Goal: Task Accomplishment & Management: Manage account settings

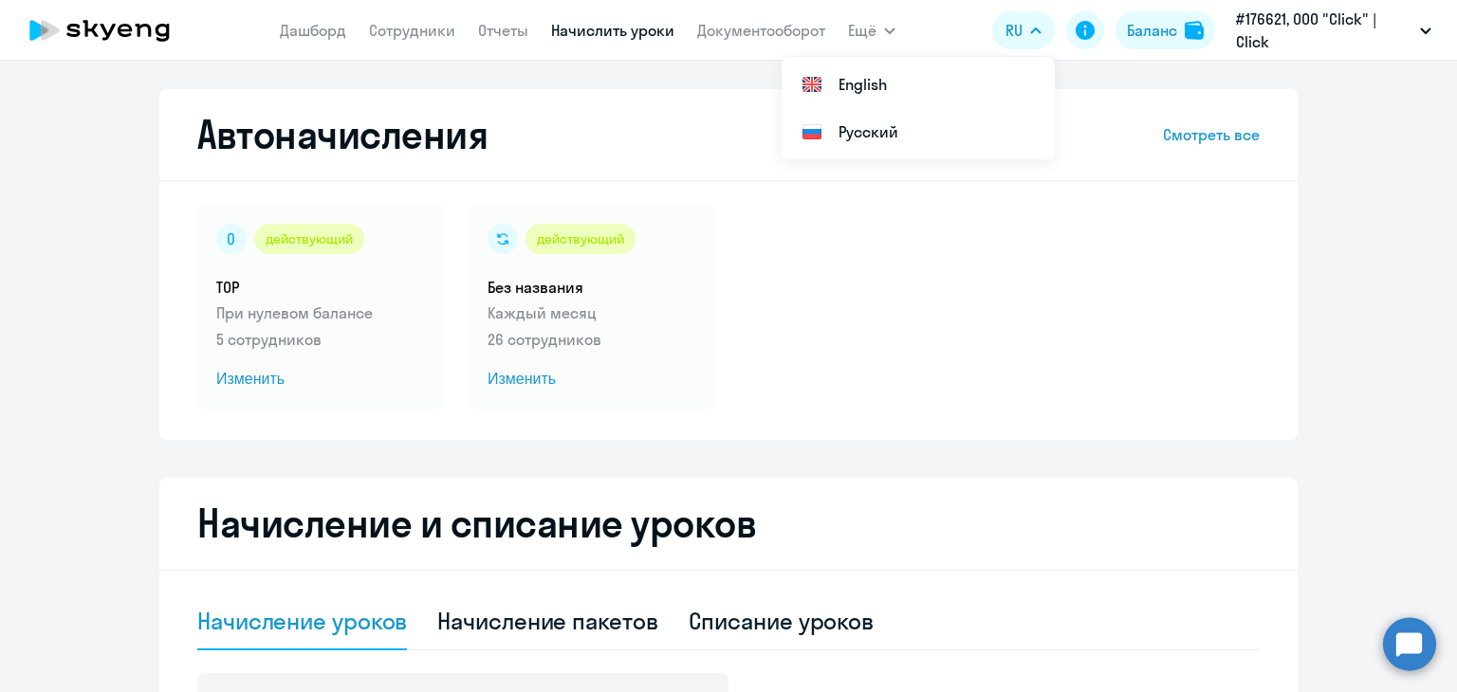
select select "10"
click at [395, 40] on app-menu-item-link "Сотрудники" at bounding box center [412, 31] width 86 height 24
click at [391, 33] on link "Сотрудники" at bounding box center [412, 30] width 86 height 19
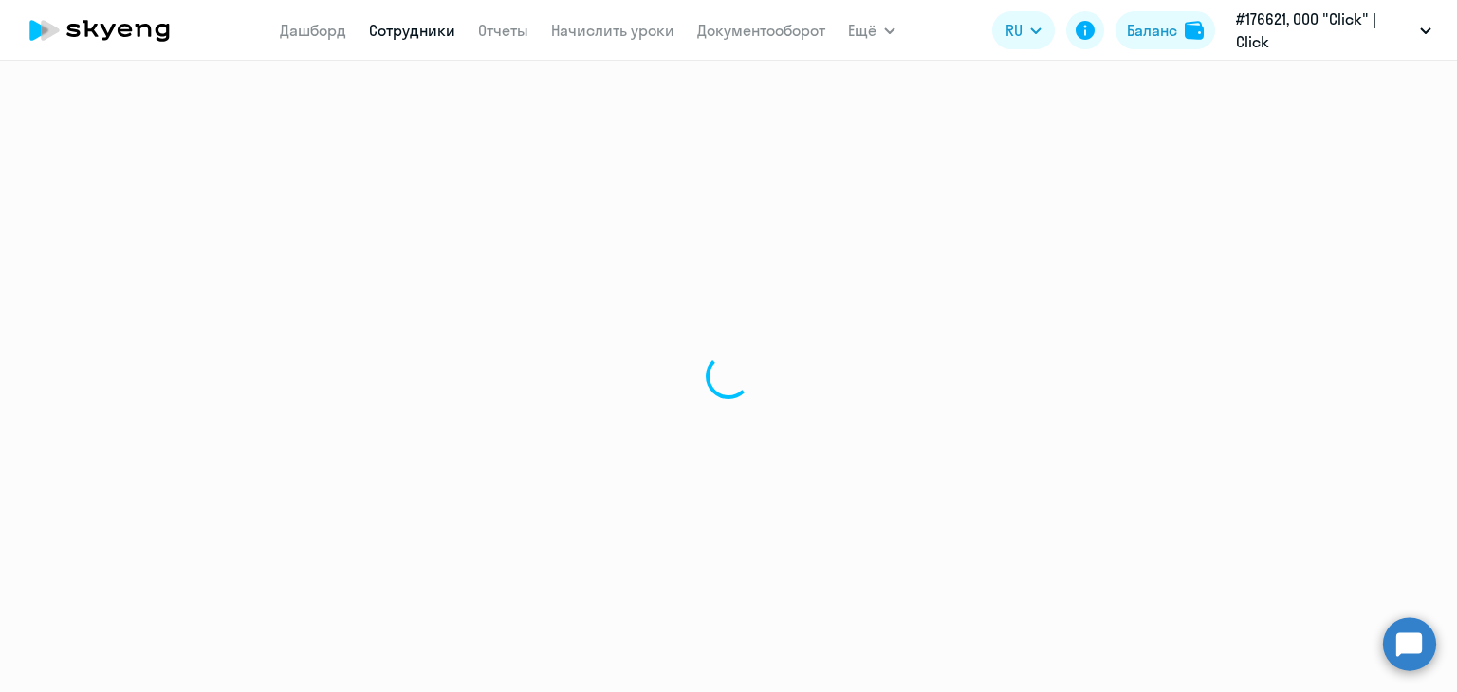
select select "30"
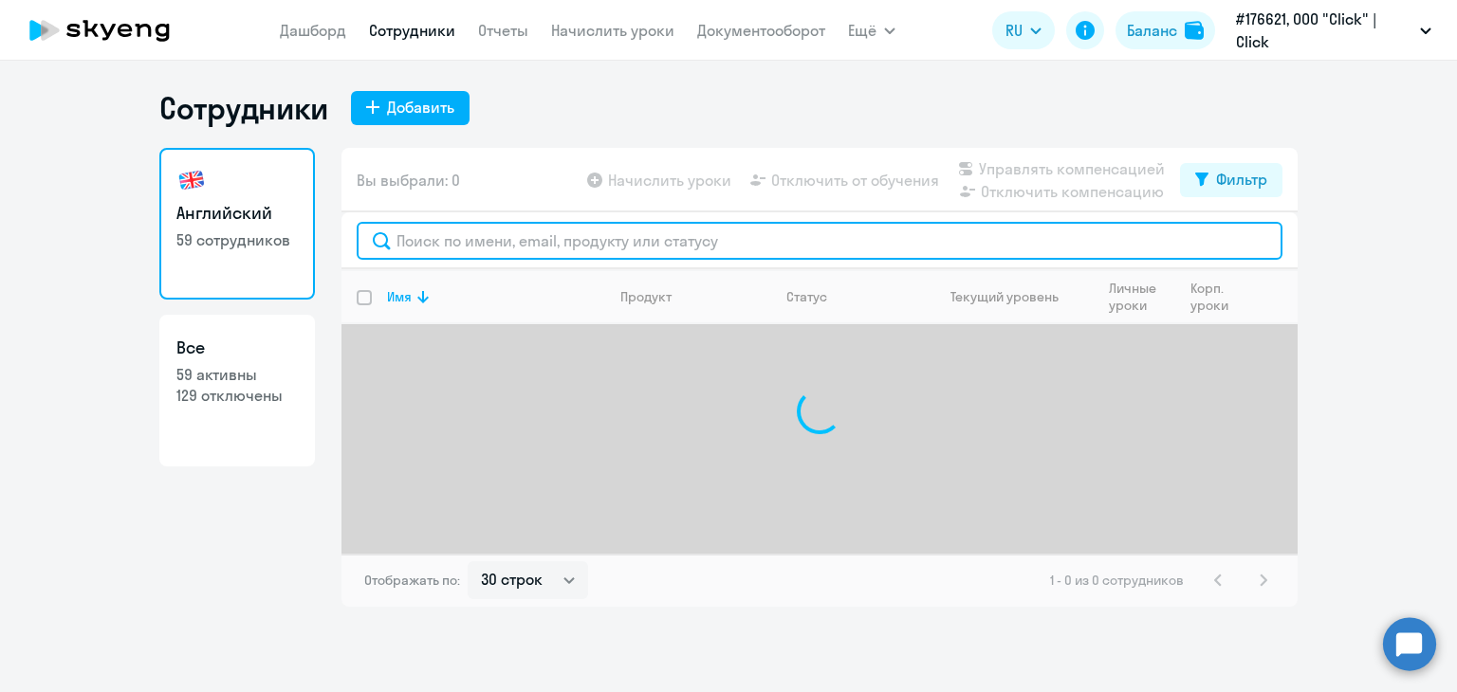
click at [668, 239] on input "text" at bounding box center [820, 241] width 926 height 38
type input "a"
type input "[PERSON_NAME]"
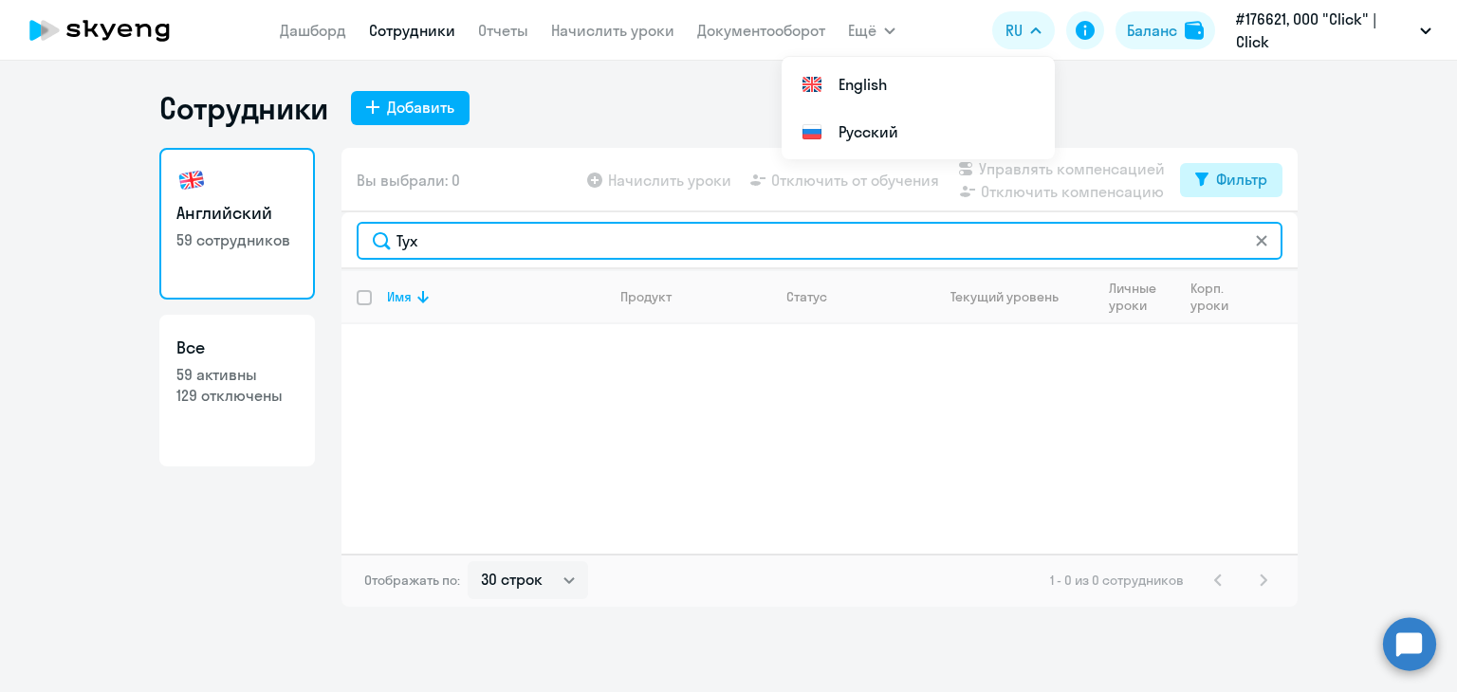
type input "Тух"
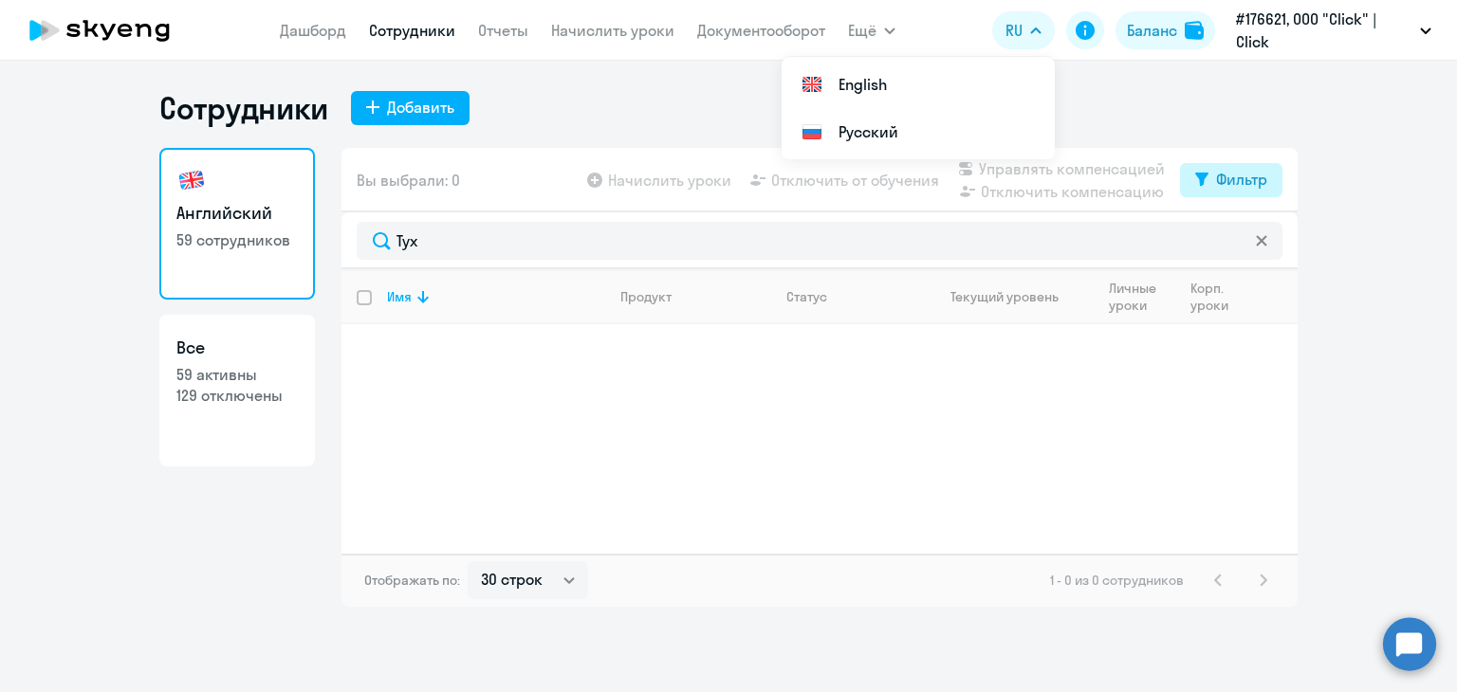
click at [1233, 173] on div "Фильтр" at bounding box center [1241, 179] width 51 height 23
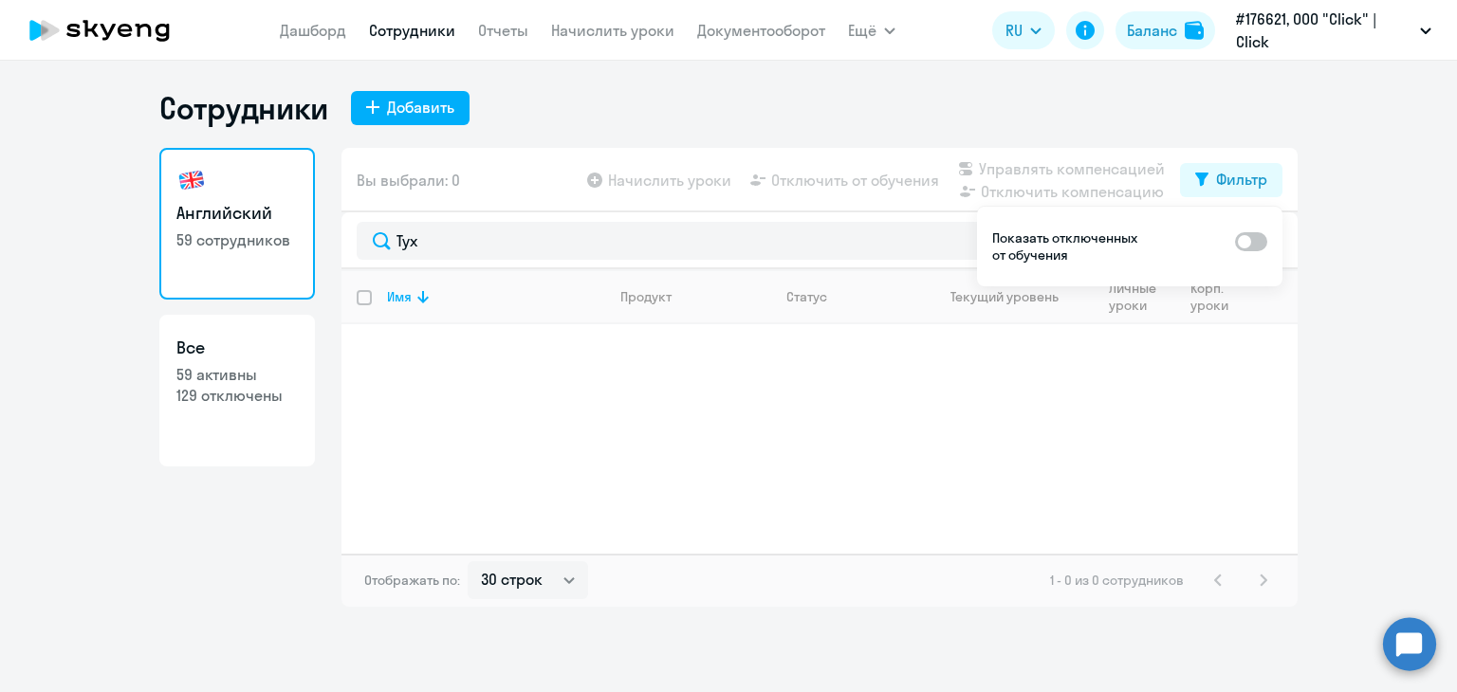
click at [1243, 239] on span at bounding box center [1251, 241] width 32 height 19
click at [1235, 241] on input "checkbox" at bounding box center [1234, 241] width 1 height 1
checkbox input "true"
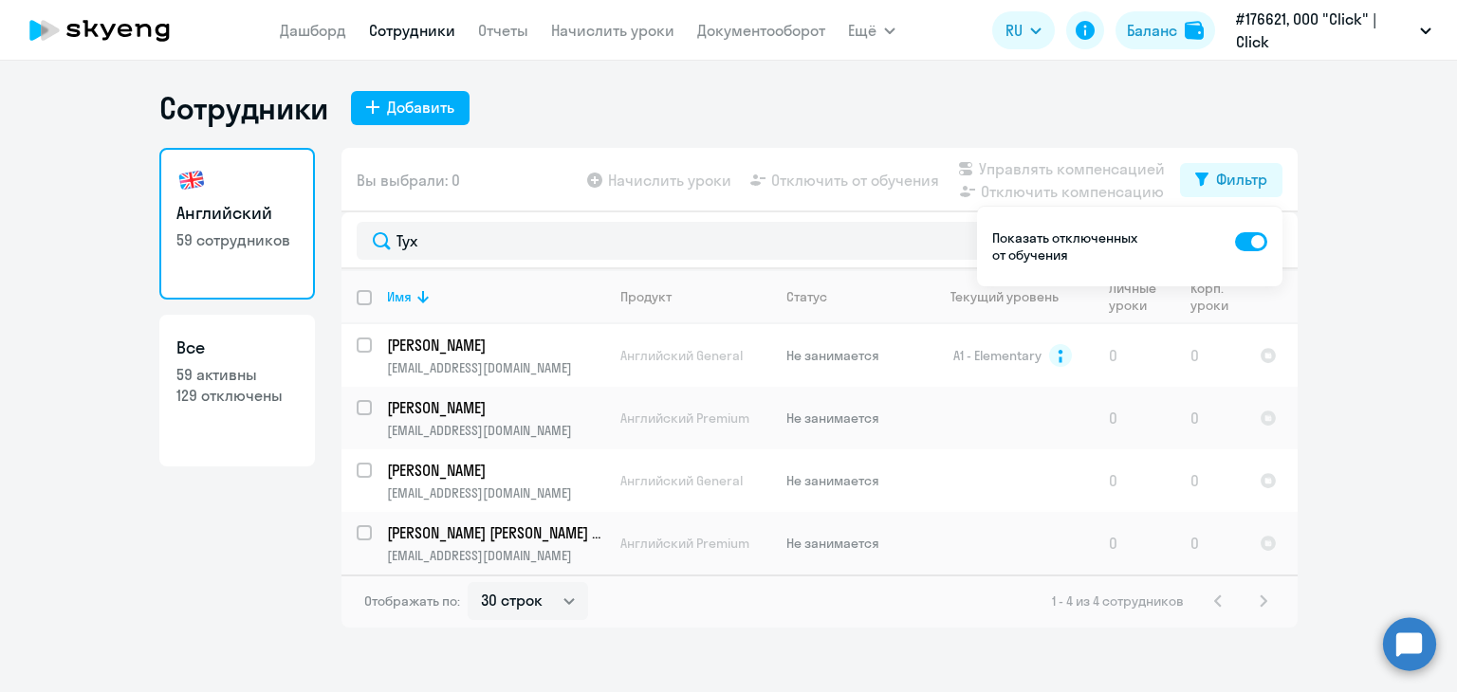
click at [429, 530] on p "[PERSON_NAME] [PERSON_NAME] кизи" at bounding box center [494, 533] width 214 height 21
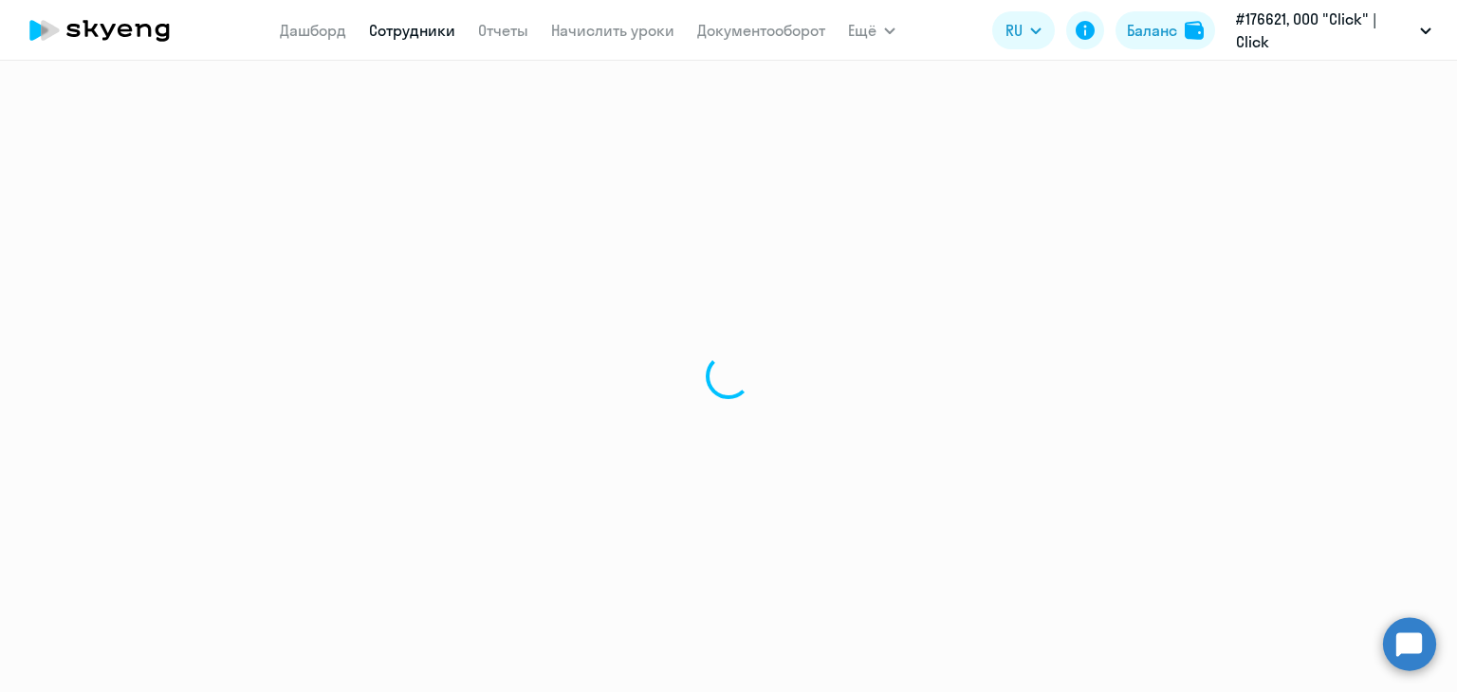
select select "english"
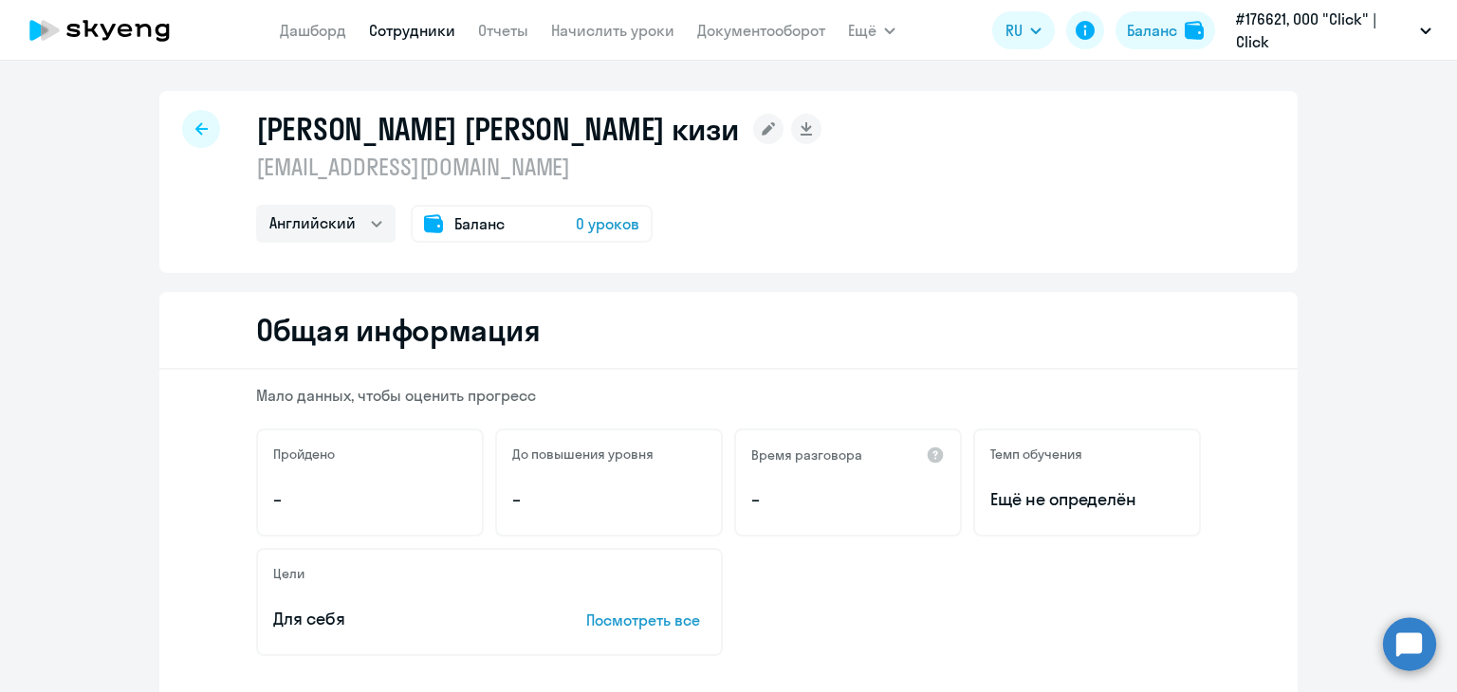
click at [458, 213] on span "Баланс" at bounding box center [479, 223] width 50 height 23
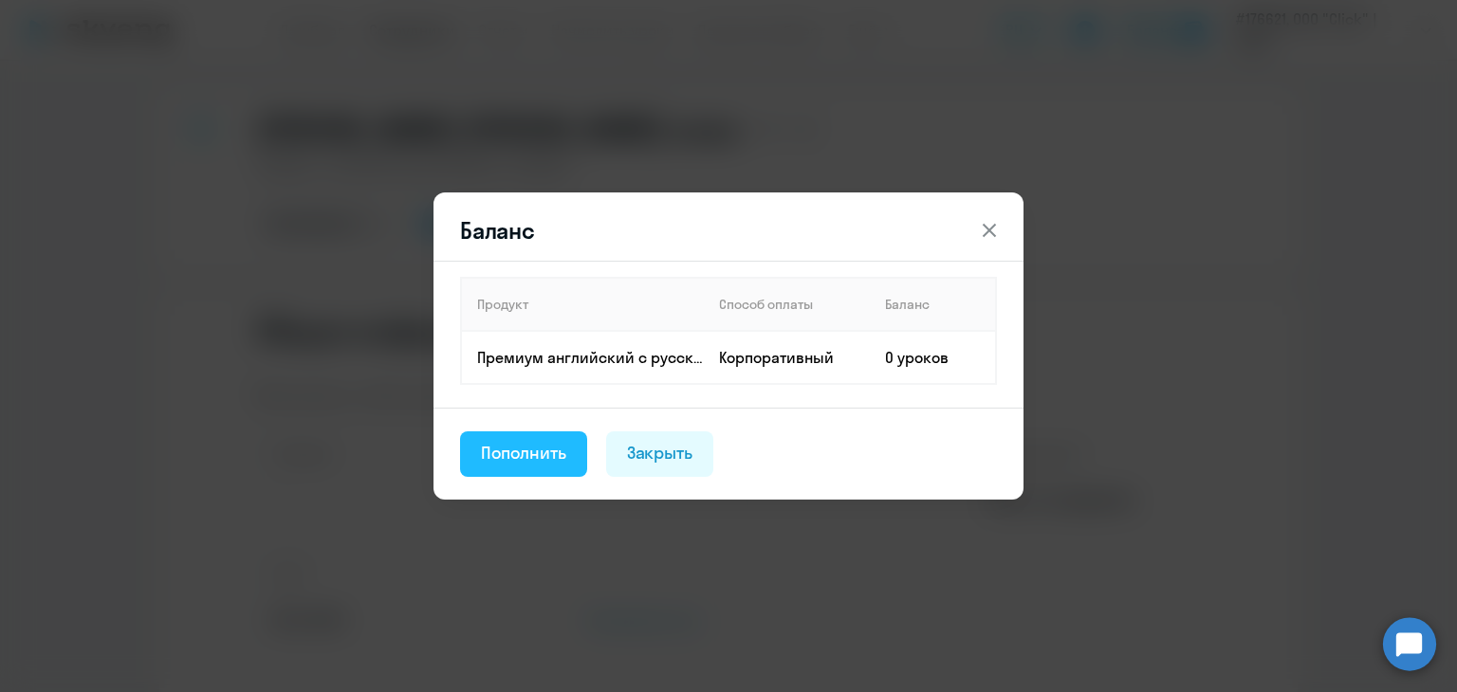
click at [525, 472] on button "Пополнить" at bounding box center [523, 455] width 127 height 46
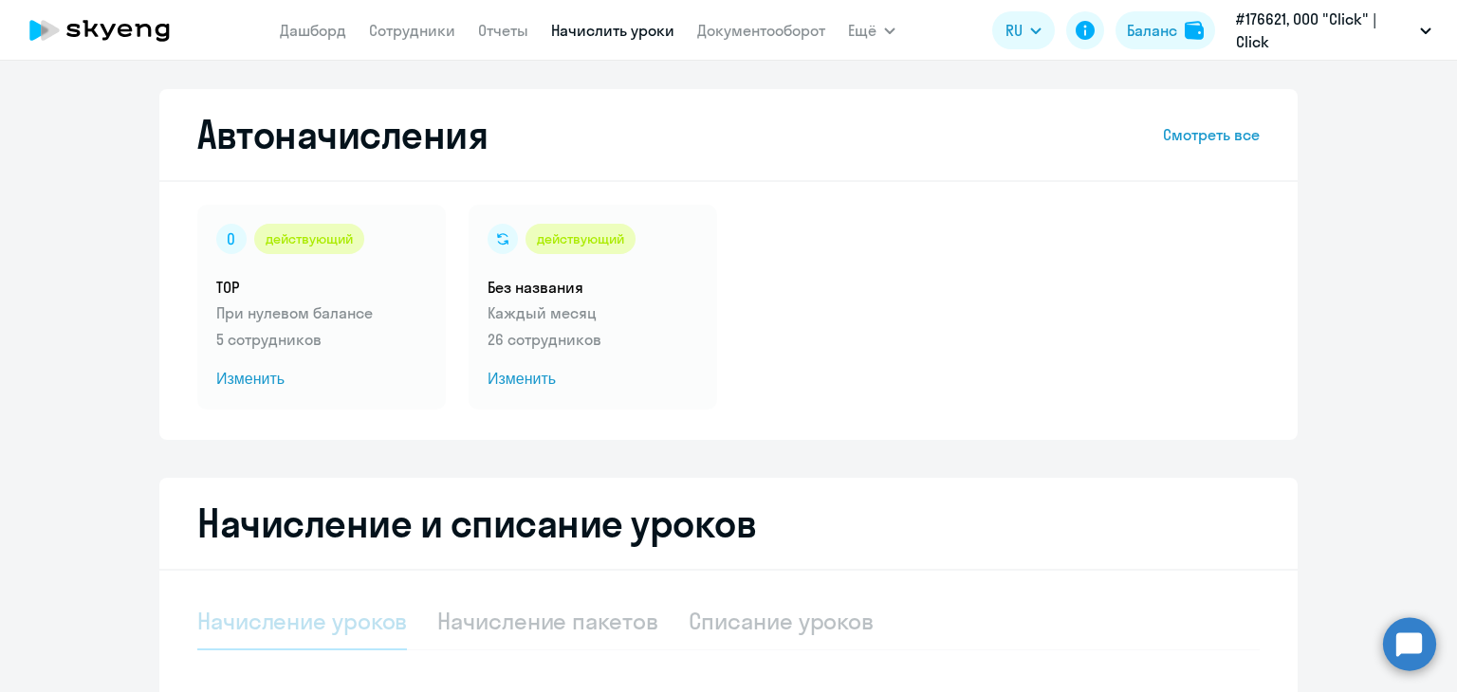
select select "10"
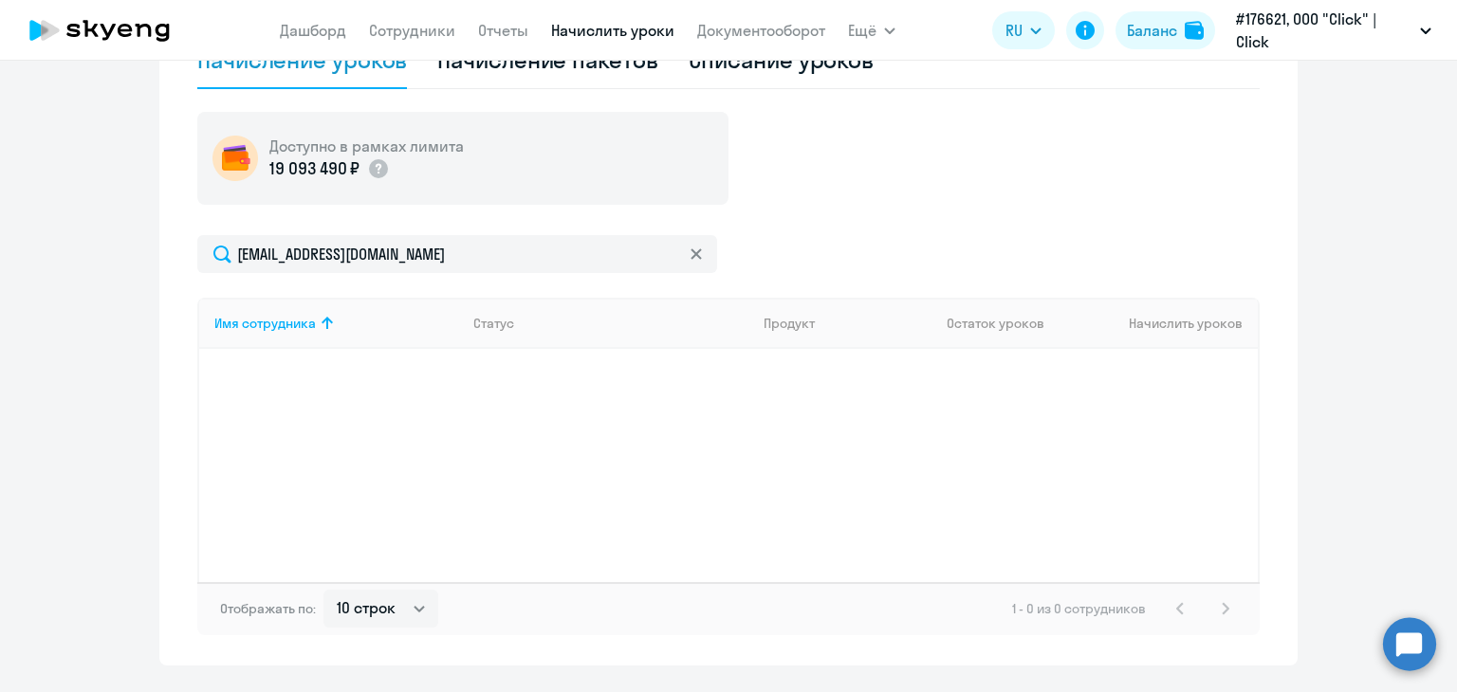
scroll to position [562, 0]
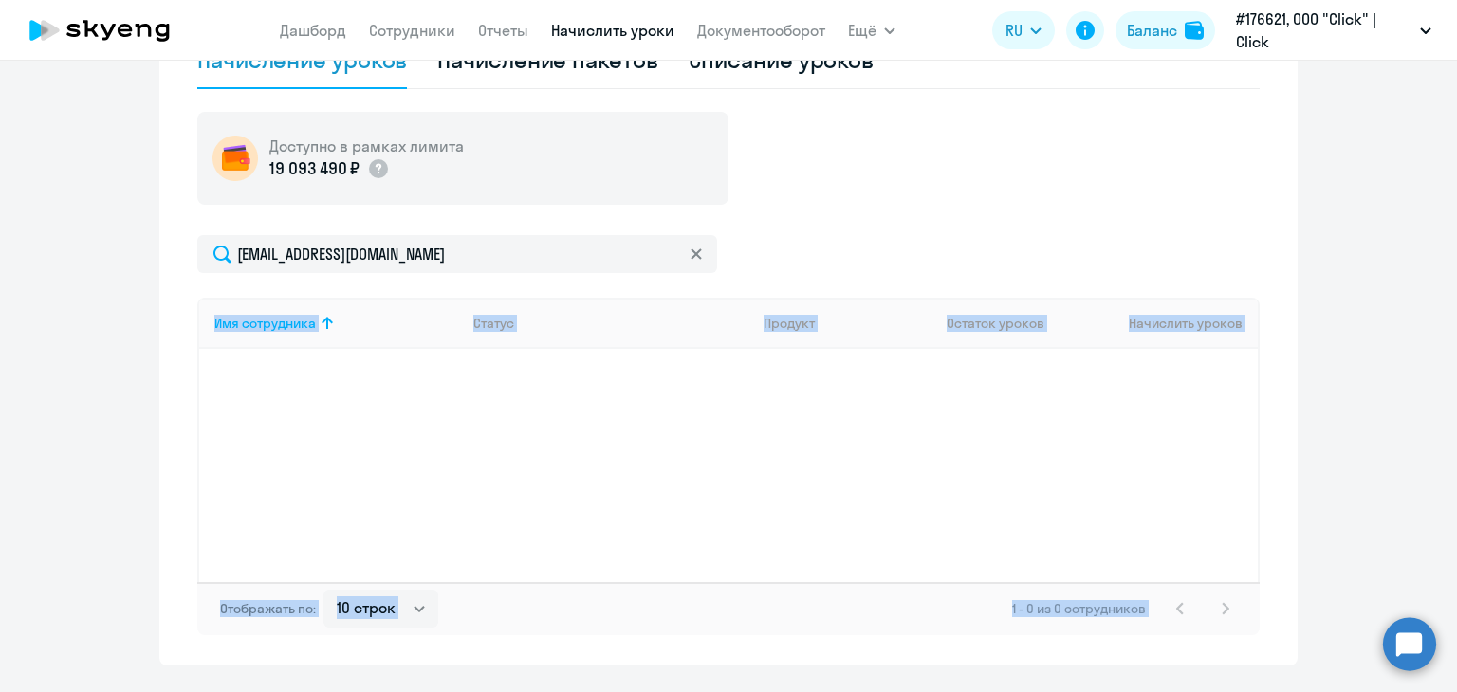
drag, startPoint x: 1430, startPoint y: 432, endPoint x: 1450, endPoint y: 402, distance: 35.5
click at [1450, 402] on div "Автоначисления Смотреть все действующий TOP При нулевом балансе 5 сотрудников И…" at bounding box center [728, 377] width 1457 height 632
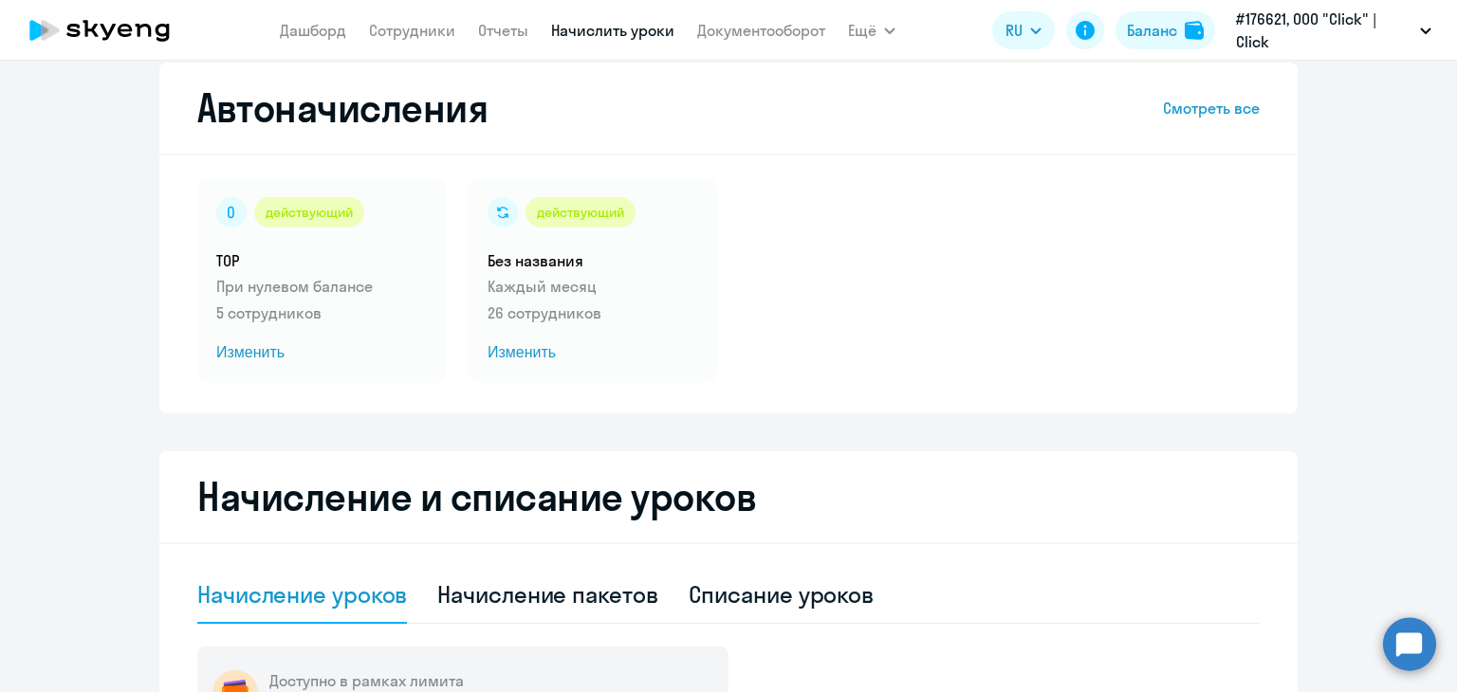
scroll to position [0, 0]
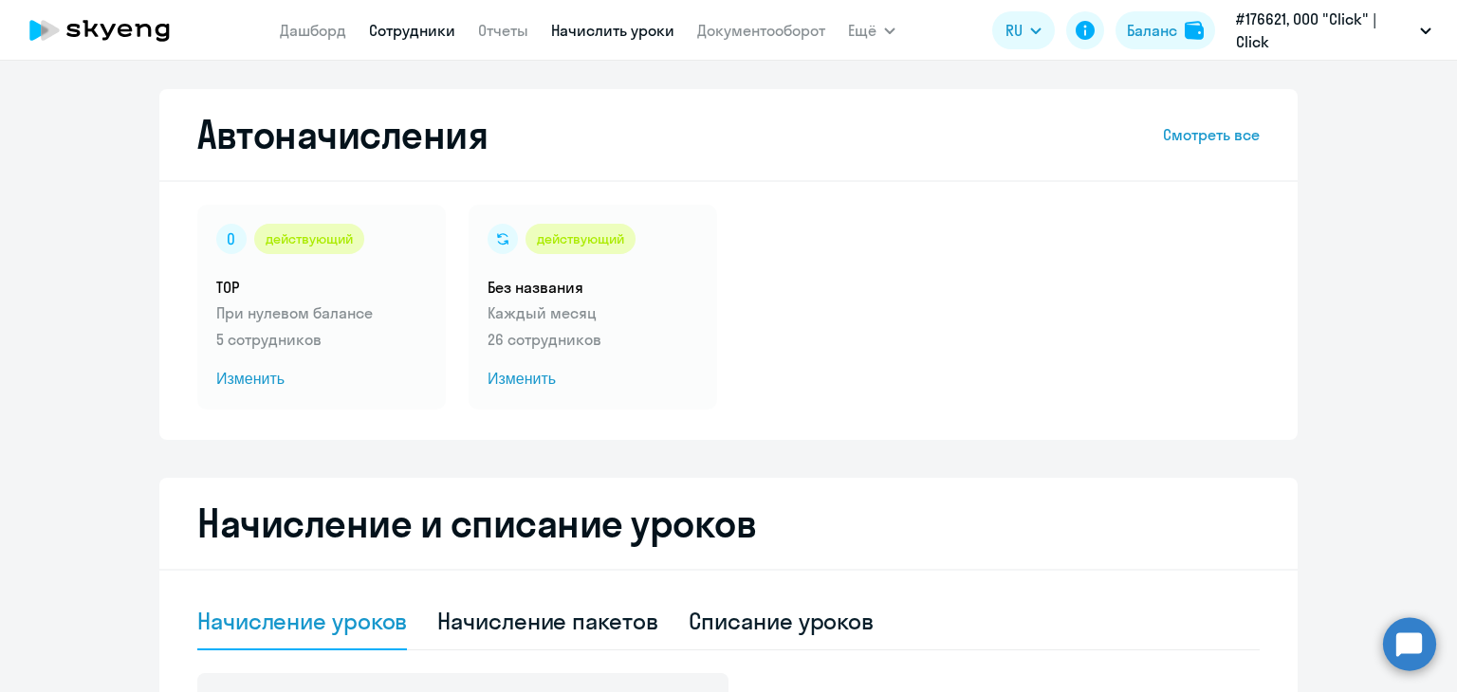
click at [424, 27] on link "Сотрудники" at bounding box center [412, 30] width 86 height 19
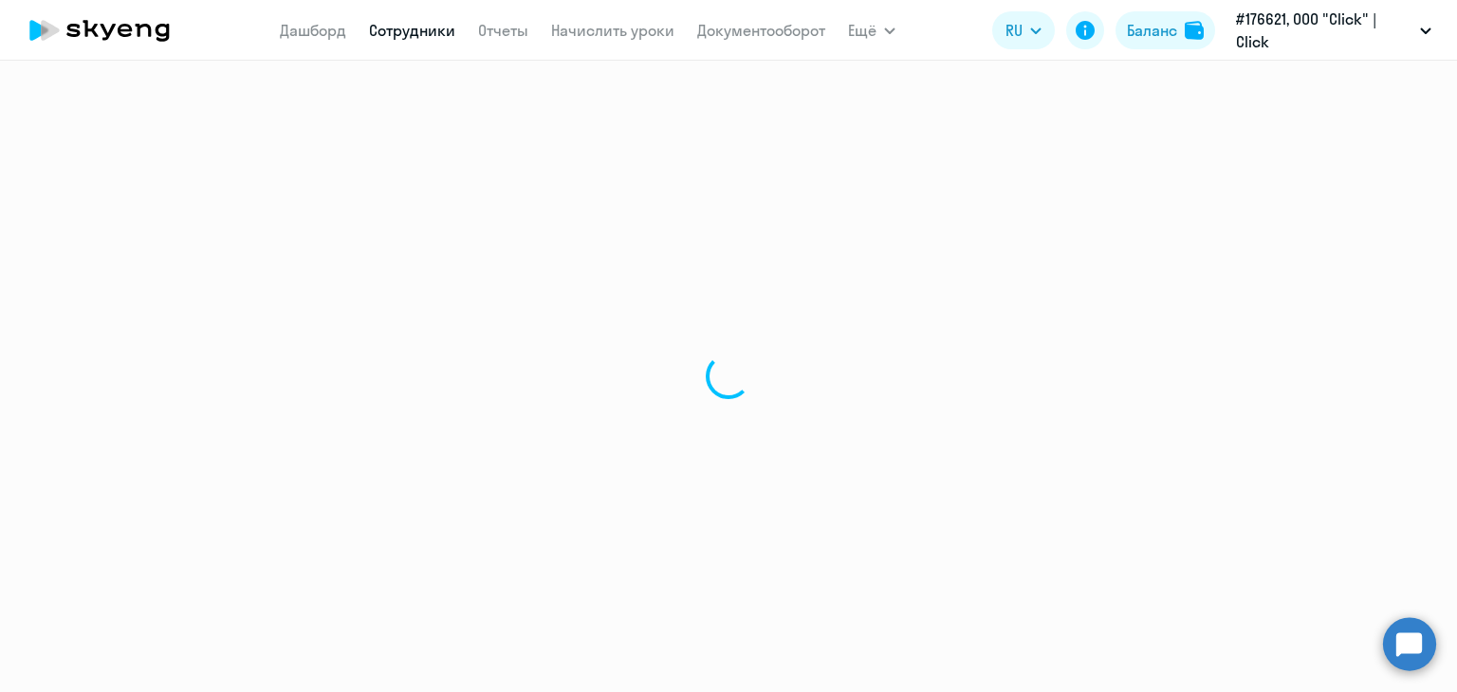
select select "30"
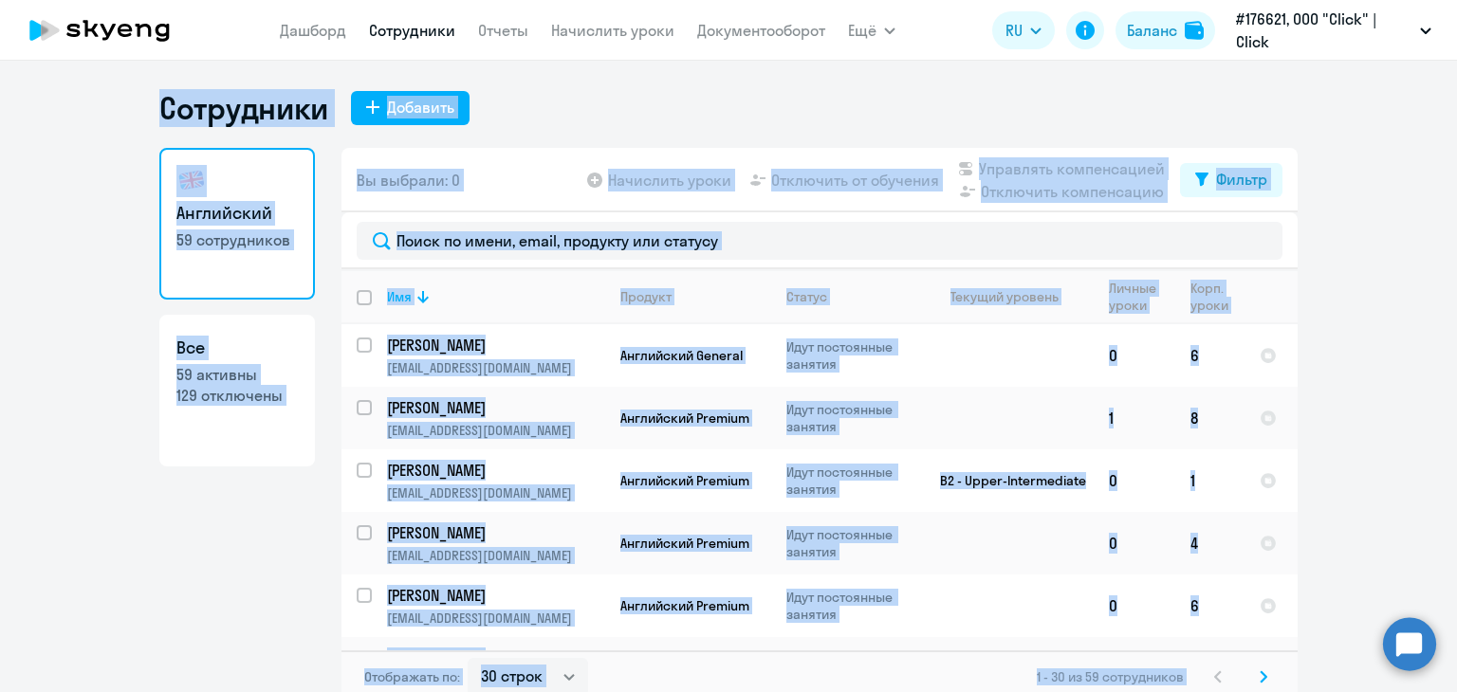
click at [1385, 139] on ng-component "Сотрудники Добавить Английский 59 сотрудников Все 59 активны 129 отключены Вы в…" at bounding box center [728, 396] width 1457 height 615
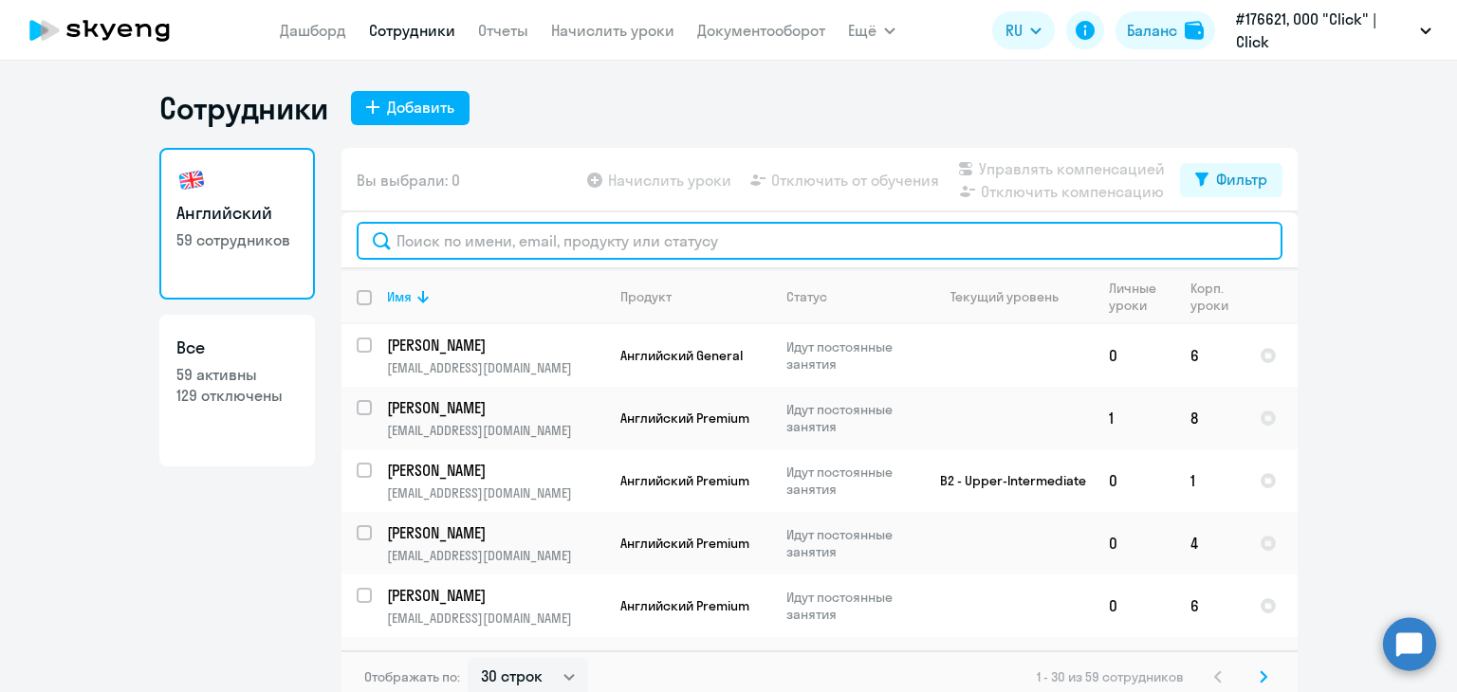
click at [1052, 231] on input "text" at bounding box center [820, 241] width 926 height 38
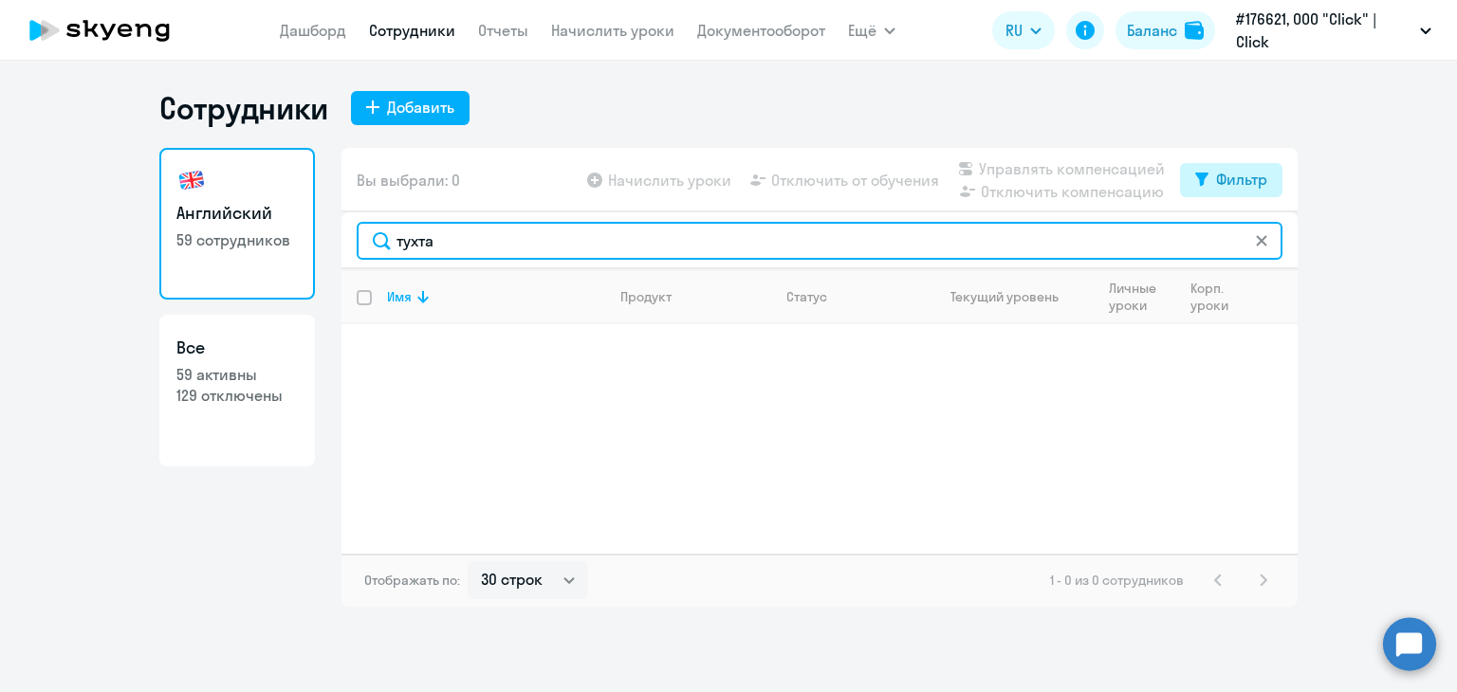
type input "тухта"
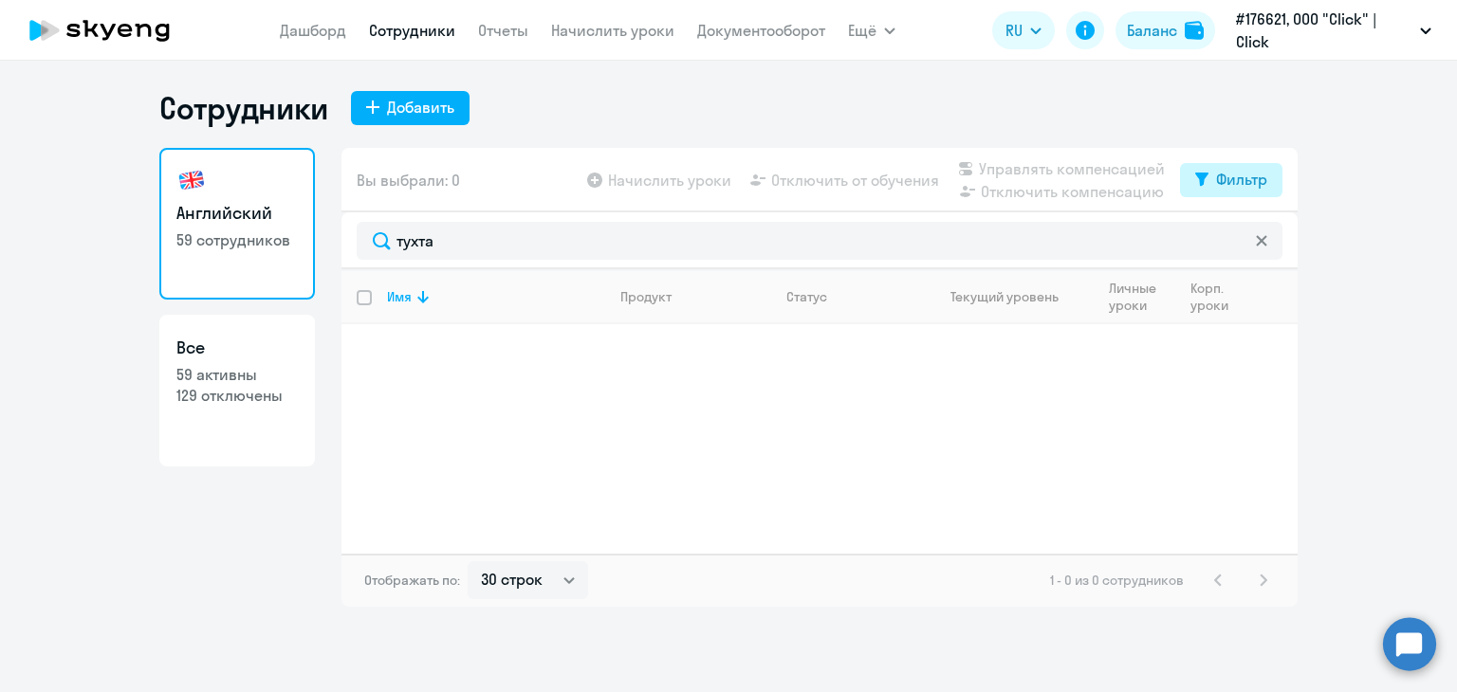
click at [1247, 180] on div "Фильтр" at bounding box center [1241, 179] width 51 height 23
click at [1247, 232] on span at bounding box center [1251, 241] width 32 height 19
click at [1235, 241] on input "checkbox" at bounding box center [1234, 241] width 1 height 1
checkbox input "true"
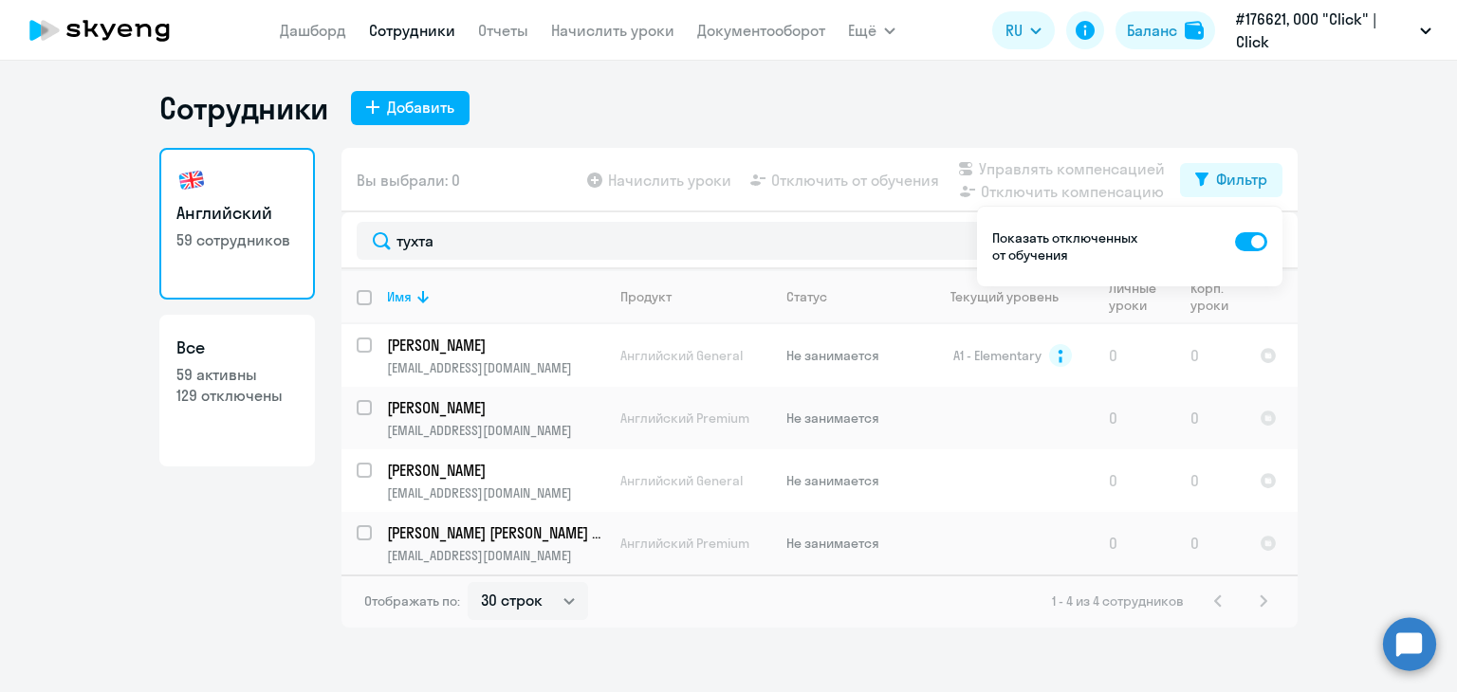
click at [525, 536] on p "[PERSON_NAME] [PERSON_NAME] кизи" at bounding box center [494, 533] width 214 height 21
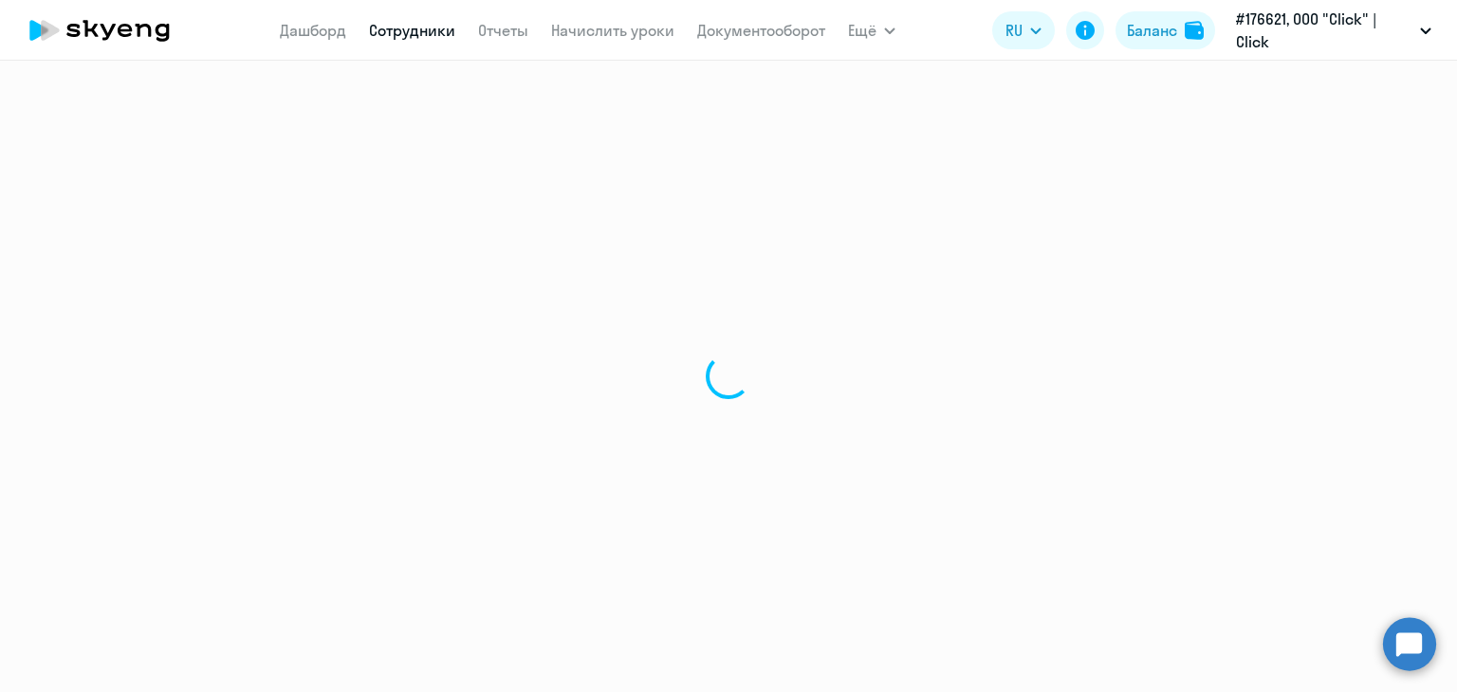
select select "english"
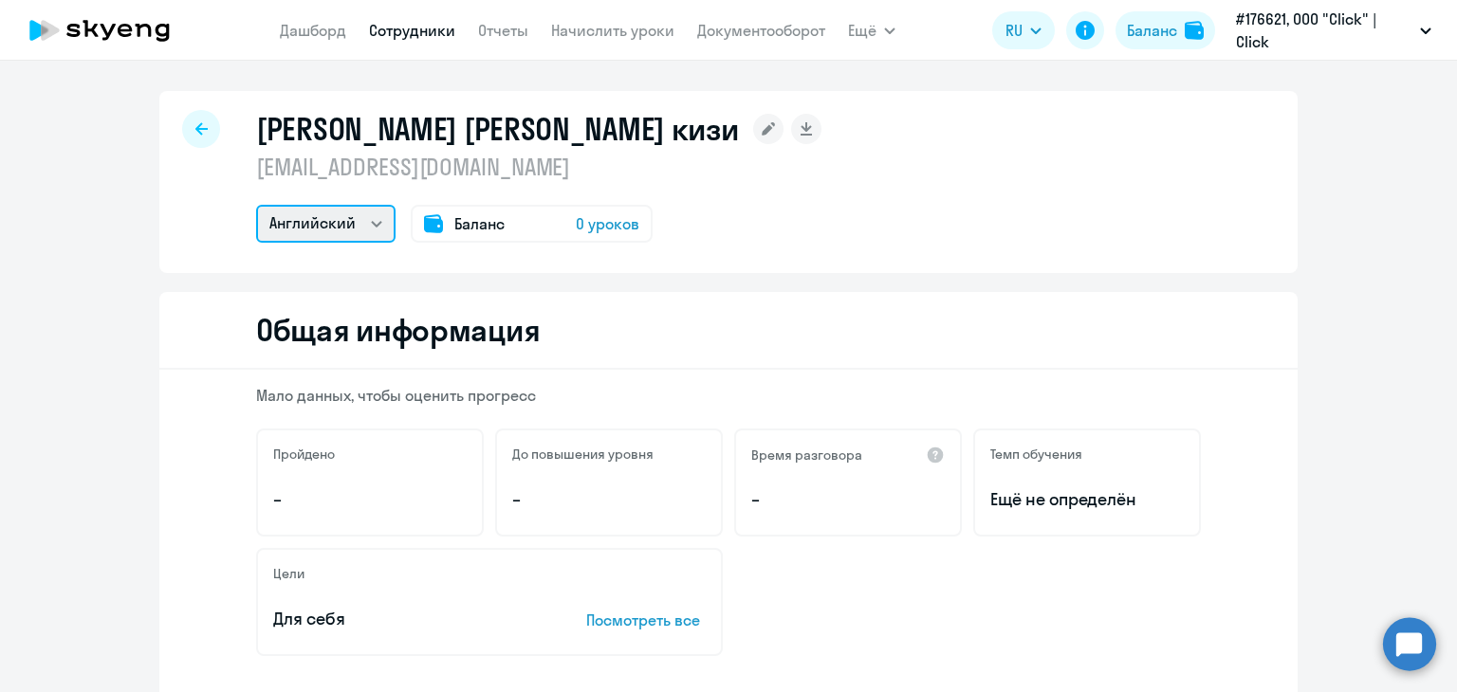
click at [368, 227] on select "Английский" at bounding box center [325, 224] width 139 height 38
